Goal: Transaction & Acquisition: Download file/media

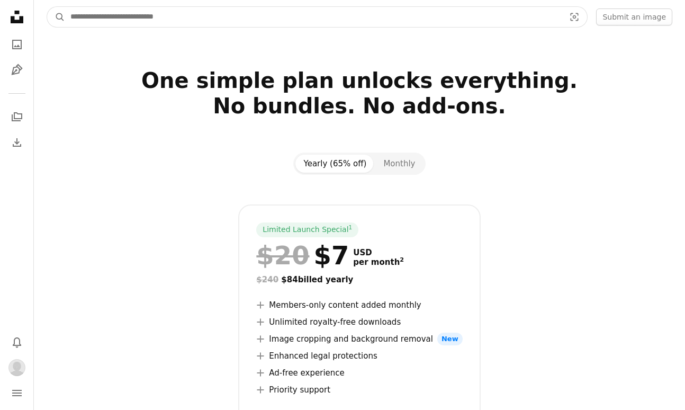
click at [157, 20] on input "Find visuals sitewide" at bounding box center [313, 17] width 496 height 20
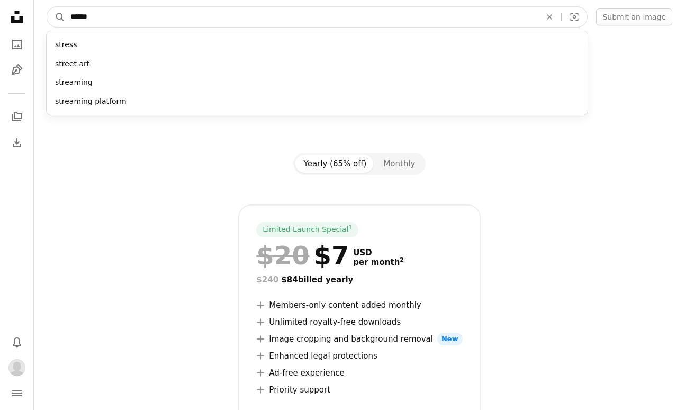
type input "******"
click at [47, 7] on button "A magnifying glass" at bounding box center [56, 17] width 18 height 20
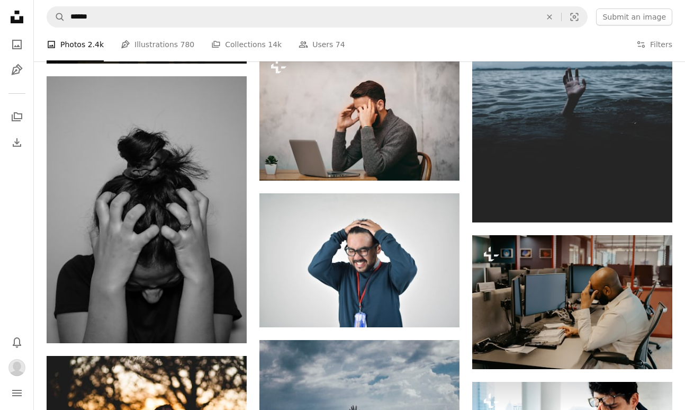
scroll to position [820, 0]
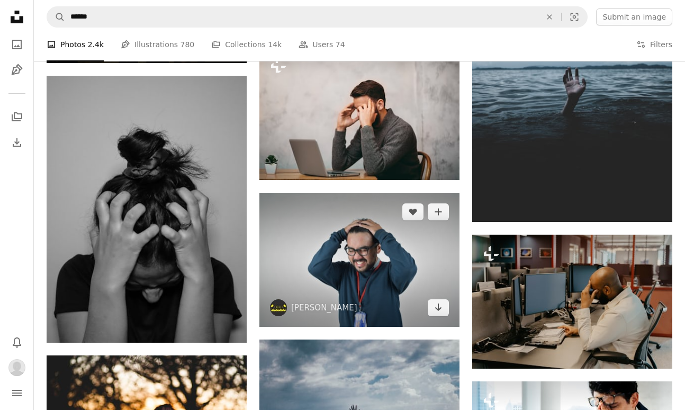
click at [346, 231] on img at bounding box center [359, 259] width 200 height 133
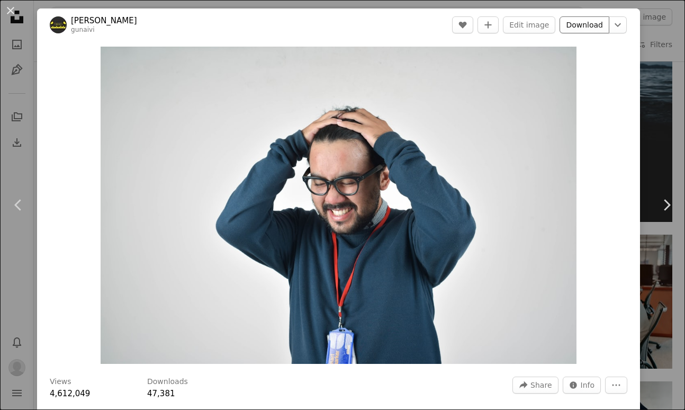
click at [597, 23] on link "Download" at bounding box center [584, 24] width 50 height 17
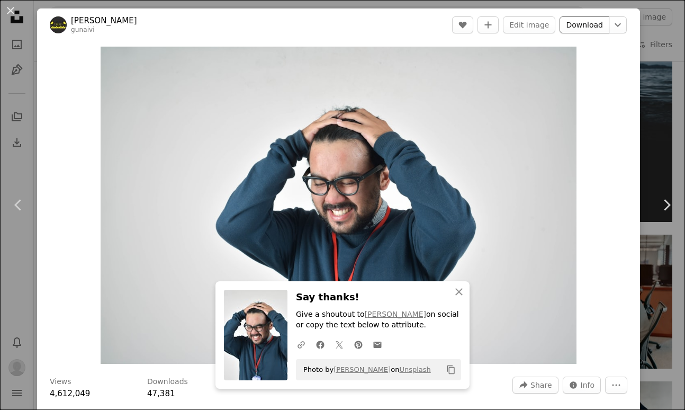
click at [586, 24] on link "Download" at bounding box center [584, 24] width 50 height 17
